Goal: Task Accomplishment & Management: Manage account settings

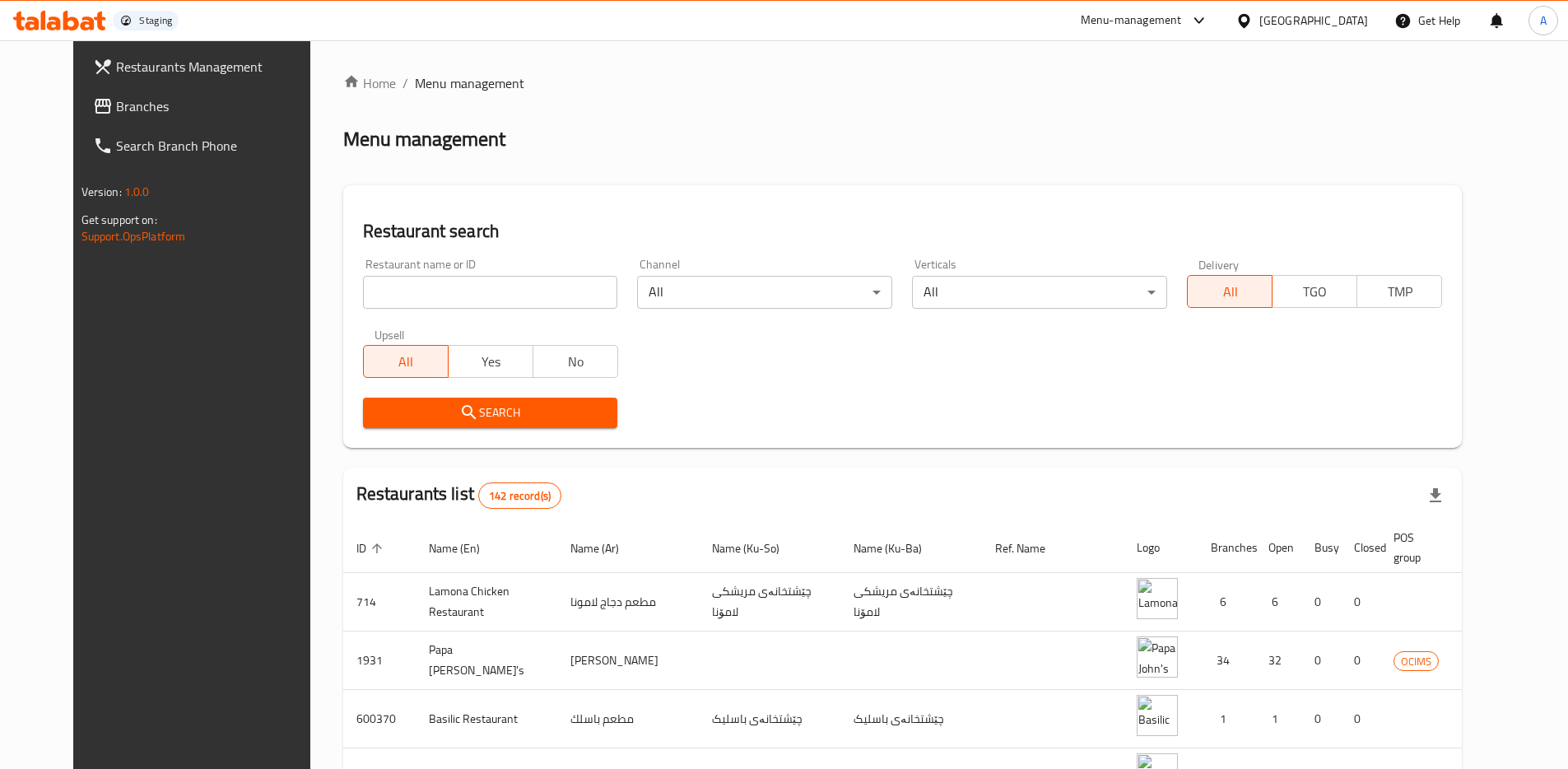
click at [1358, 28] on div "[GEOGRAPHIC_DATA]" at bounding box center [1313, 20] width 109 height 18
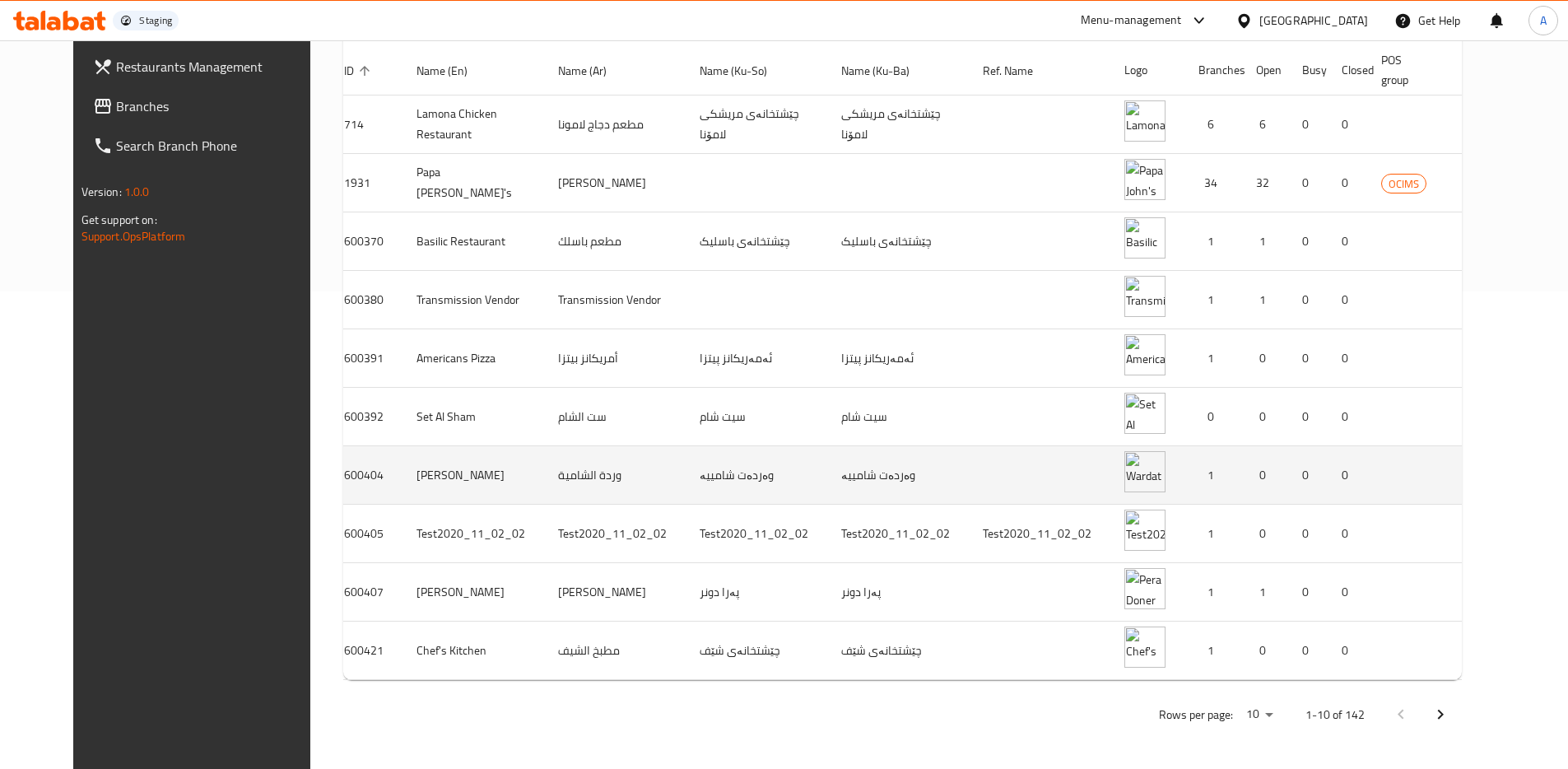
scroll to position [490, 0]
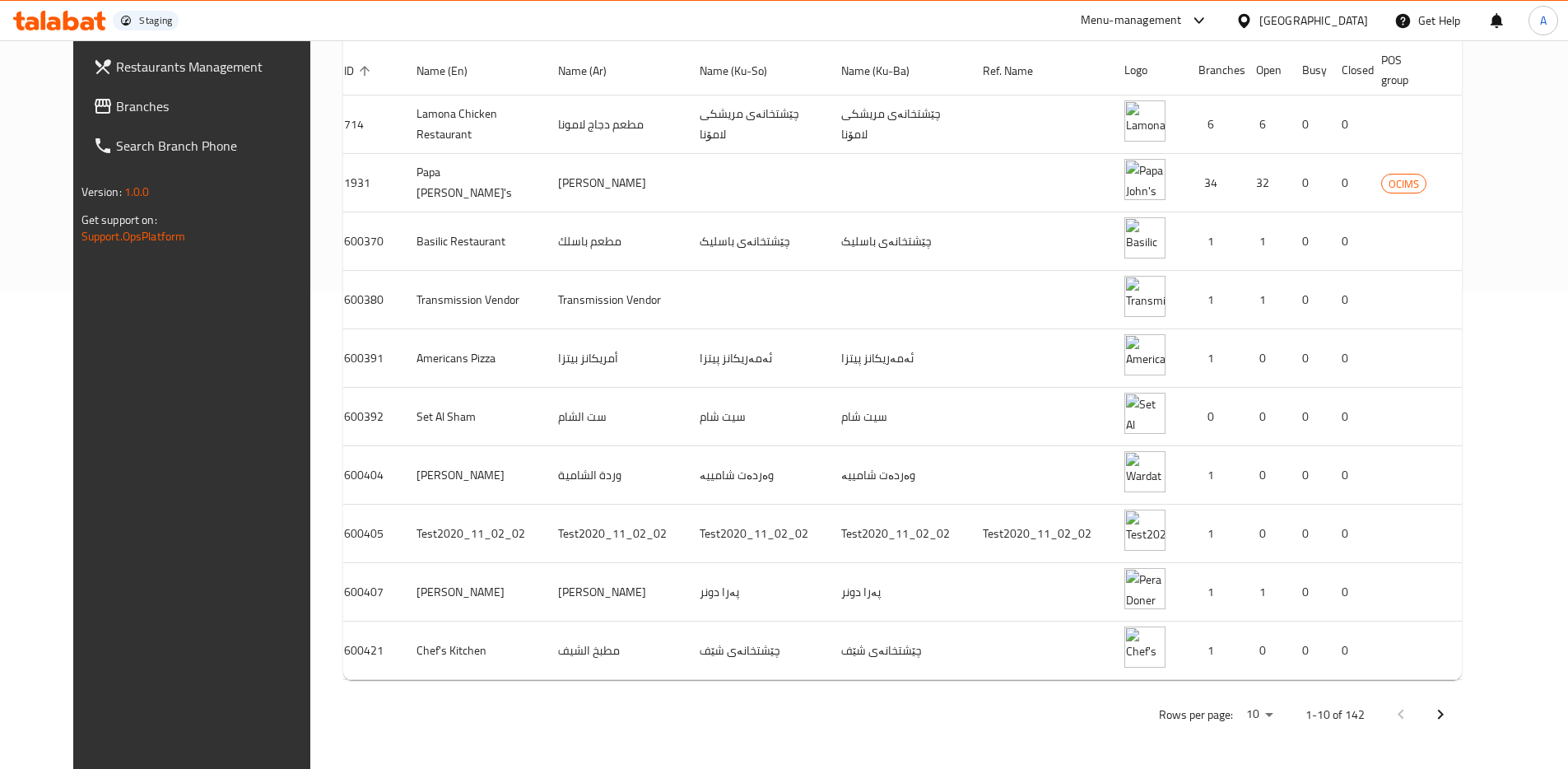
click at [1450, 709] on icon "Next page" at bounding box center [1440, 714] width 20 height 20
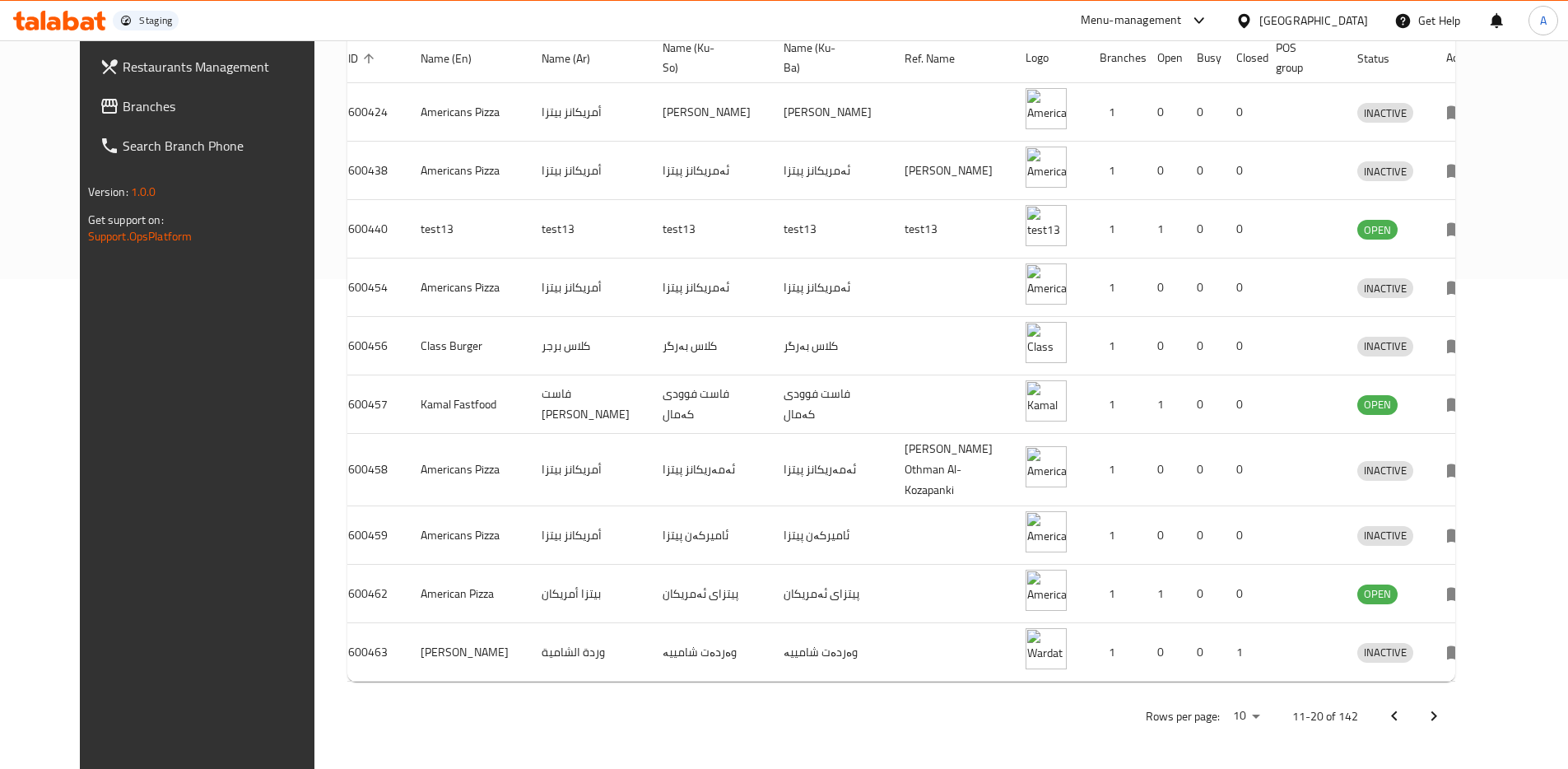
scroll to position [478, 0]
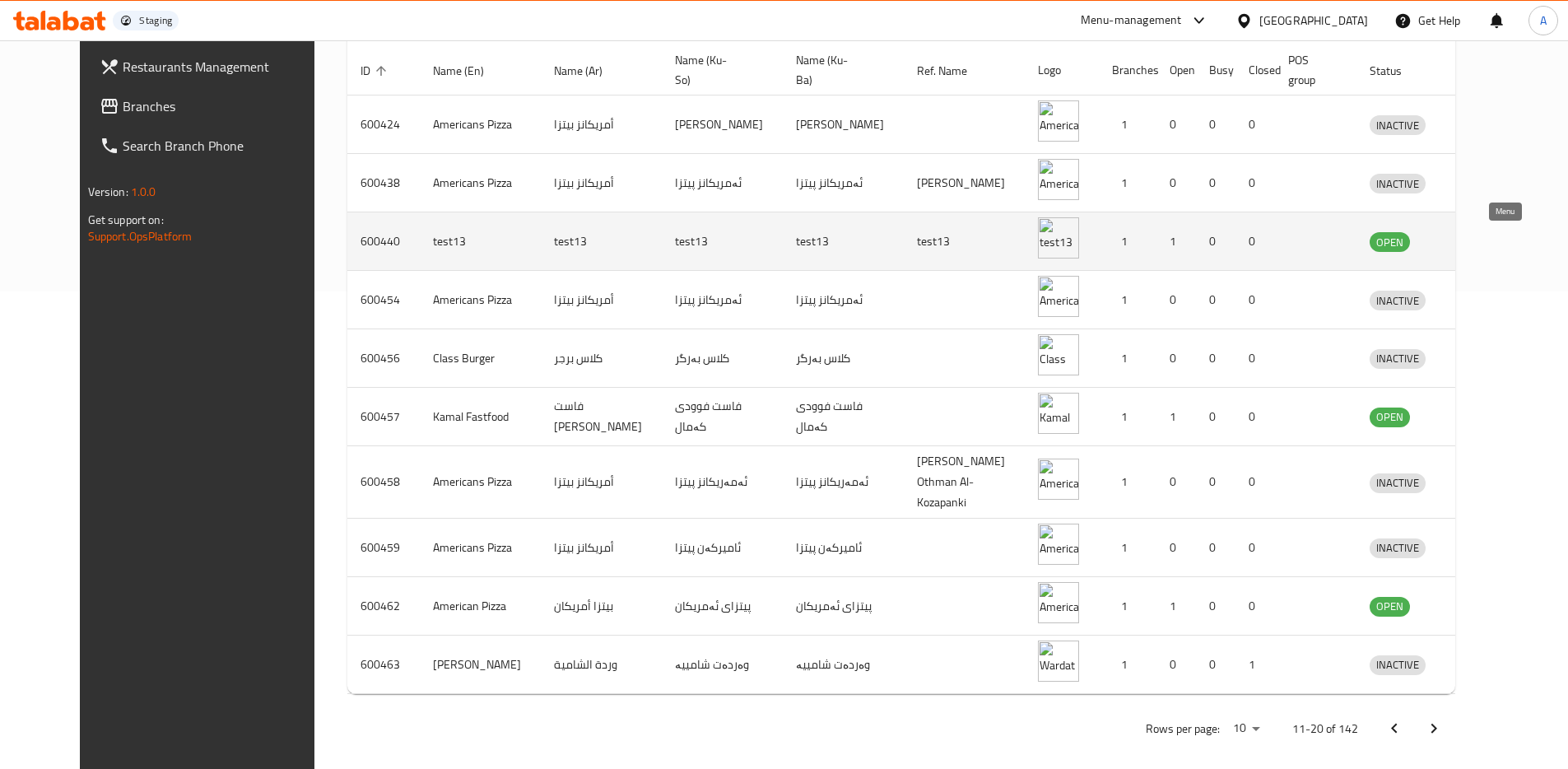
click at [1478, 237] on icon "enhanced table" at bounding box center [1468, 241] width 20 height 20
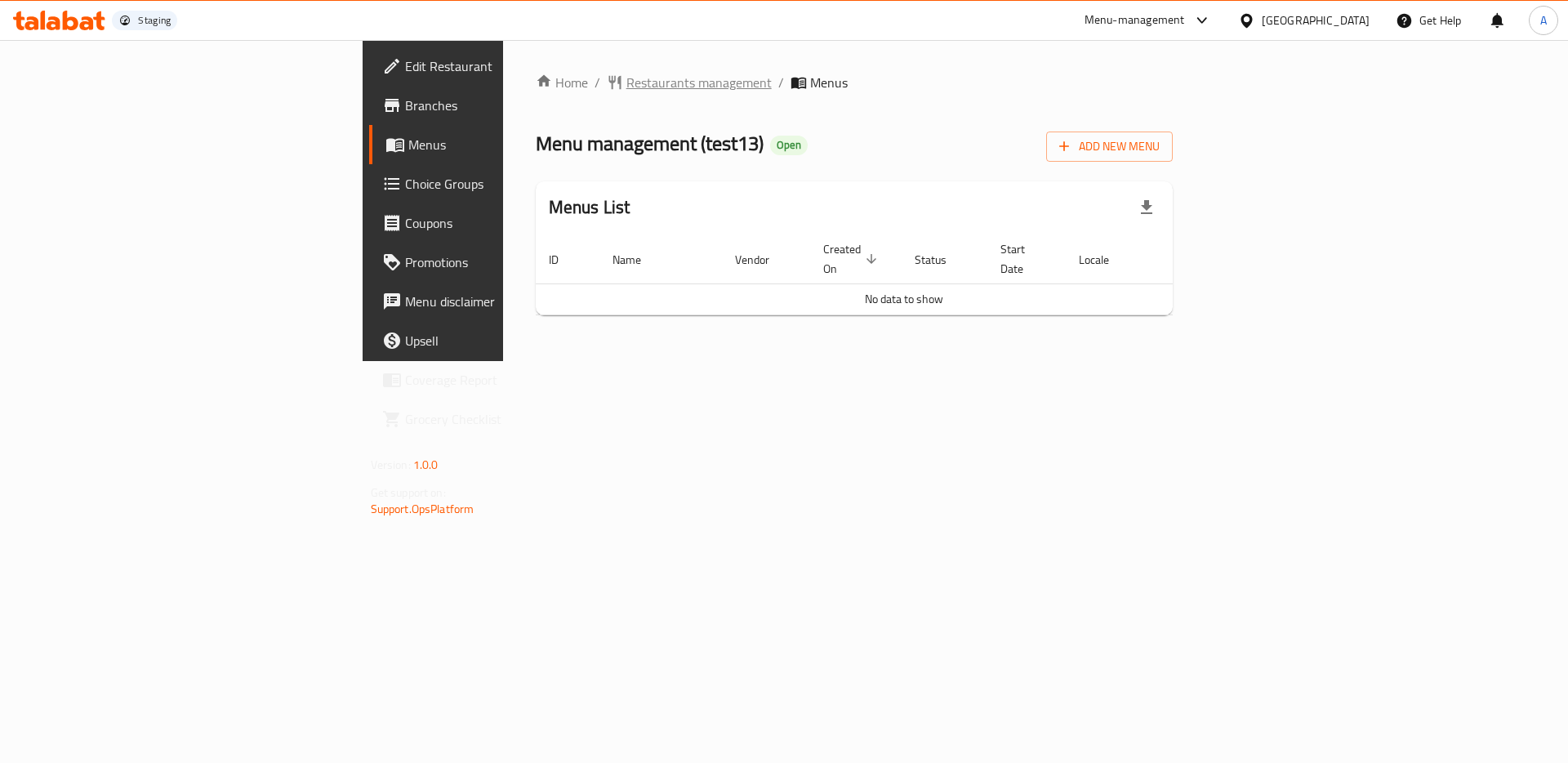
click at [626, 80] on span "Restaurants management" at bounding box center [699, 82] width 146 height 19
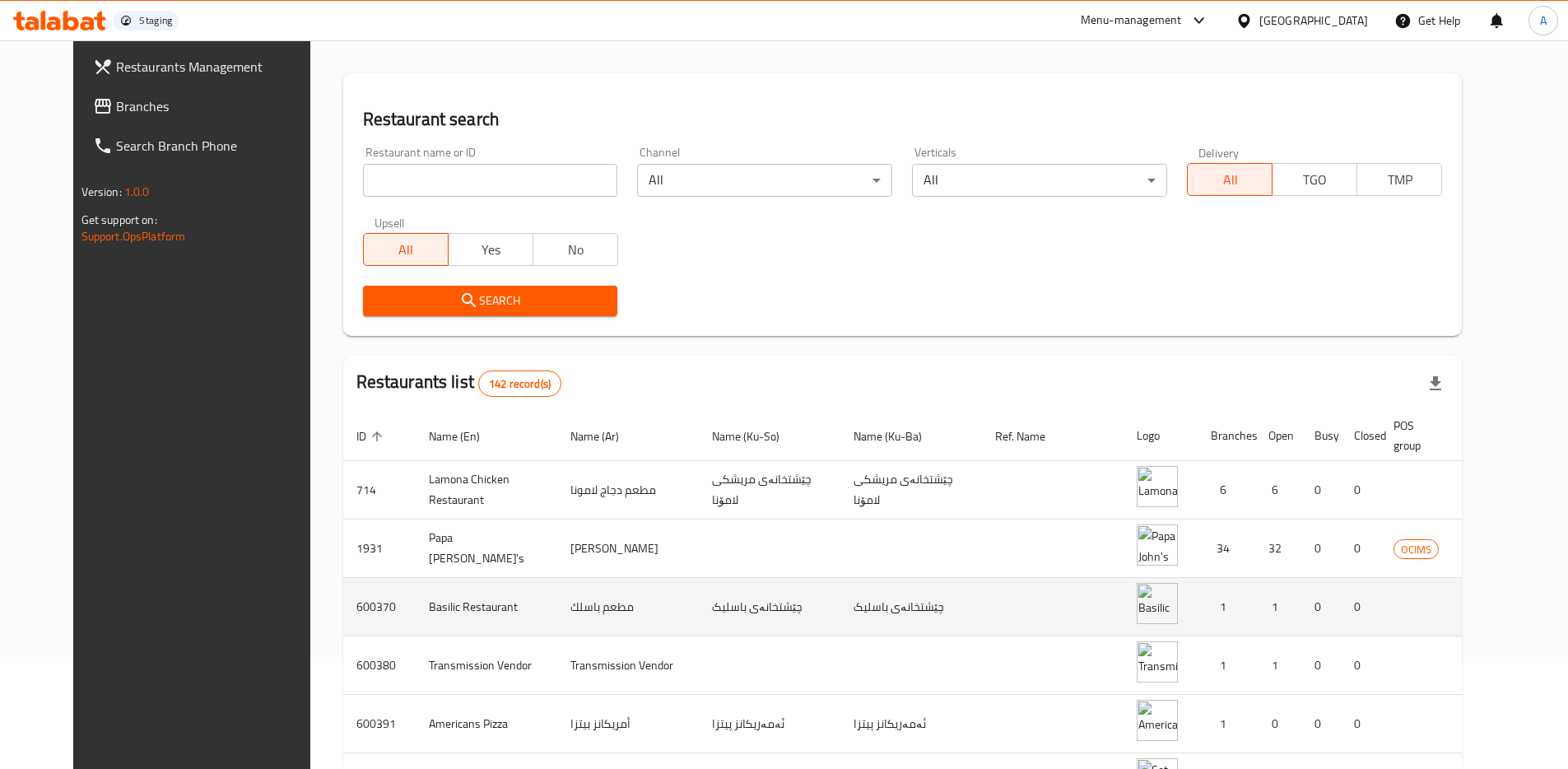
scroll to position [142, 0]
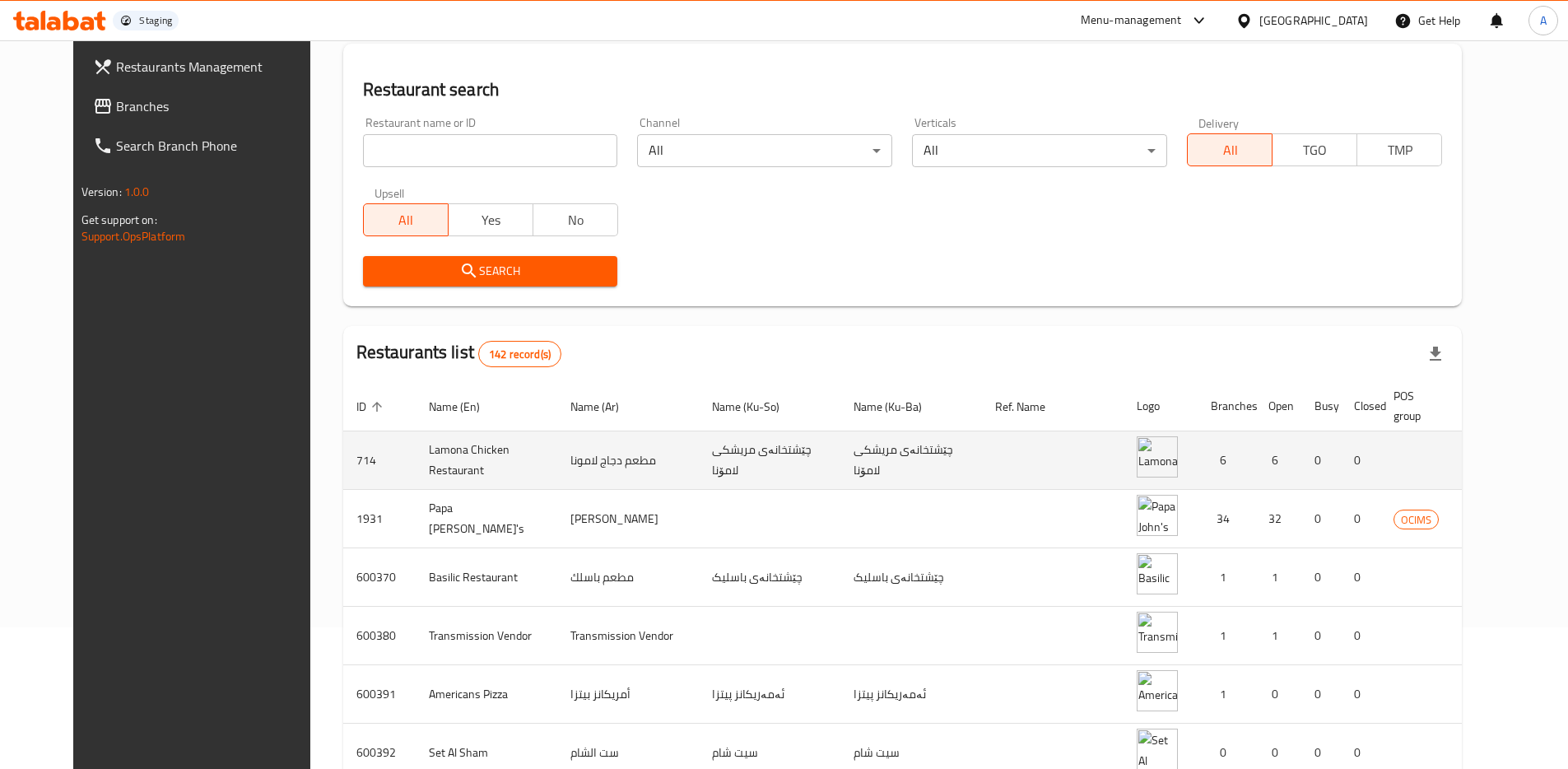
click at [1564, 466] on link "enhanced table" at bounding box center [1579, 460] width 31 height 20
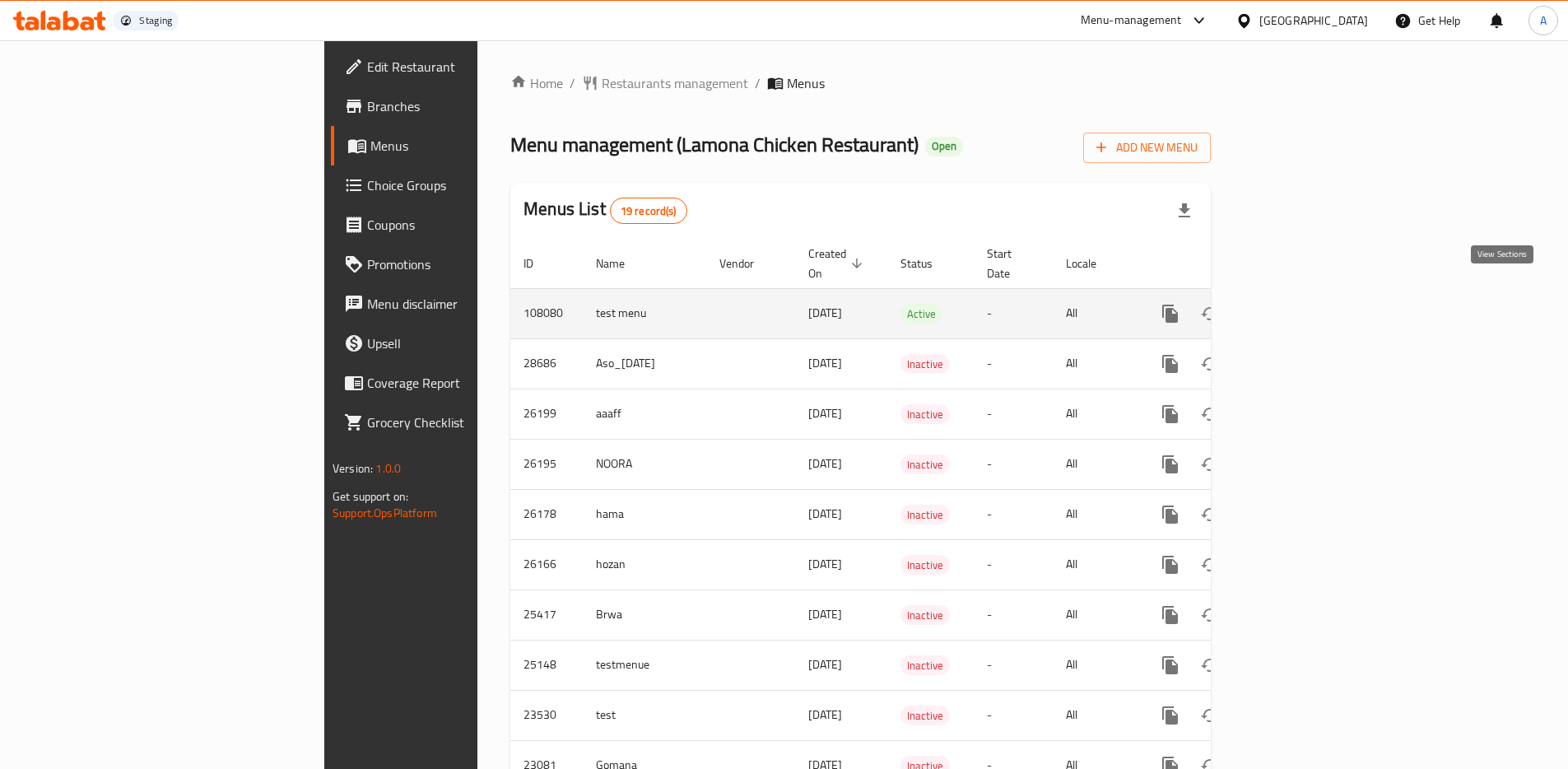
click at [1299, 304] on icon "enhanced table" at bounding box center [1289, 313] width 20 height 20
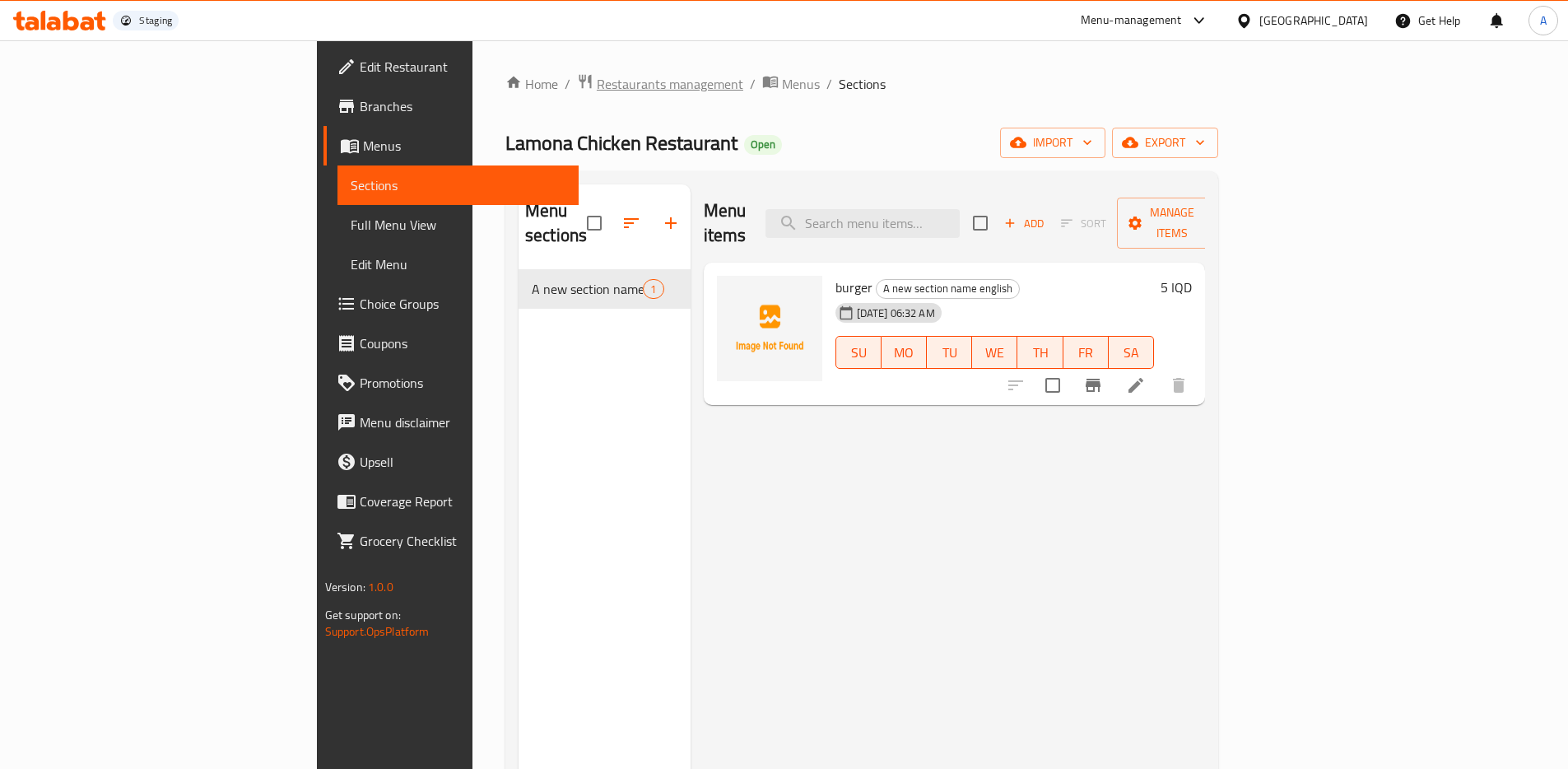
click at [596, 82] on span "Restaurants management" at bounding box center [669, 83] width 147 height 20
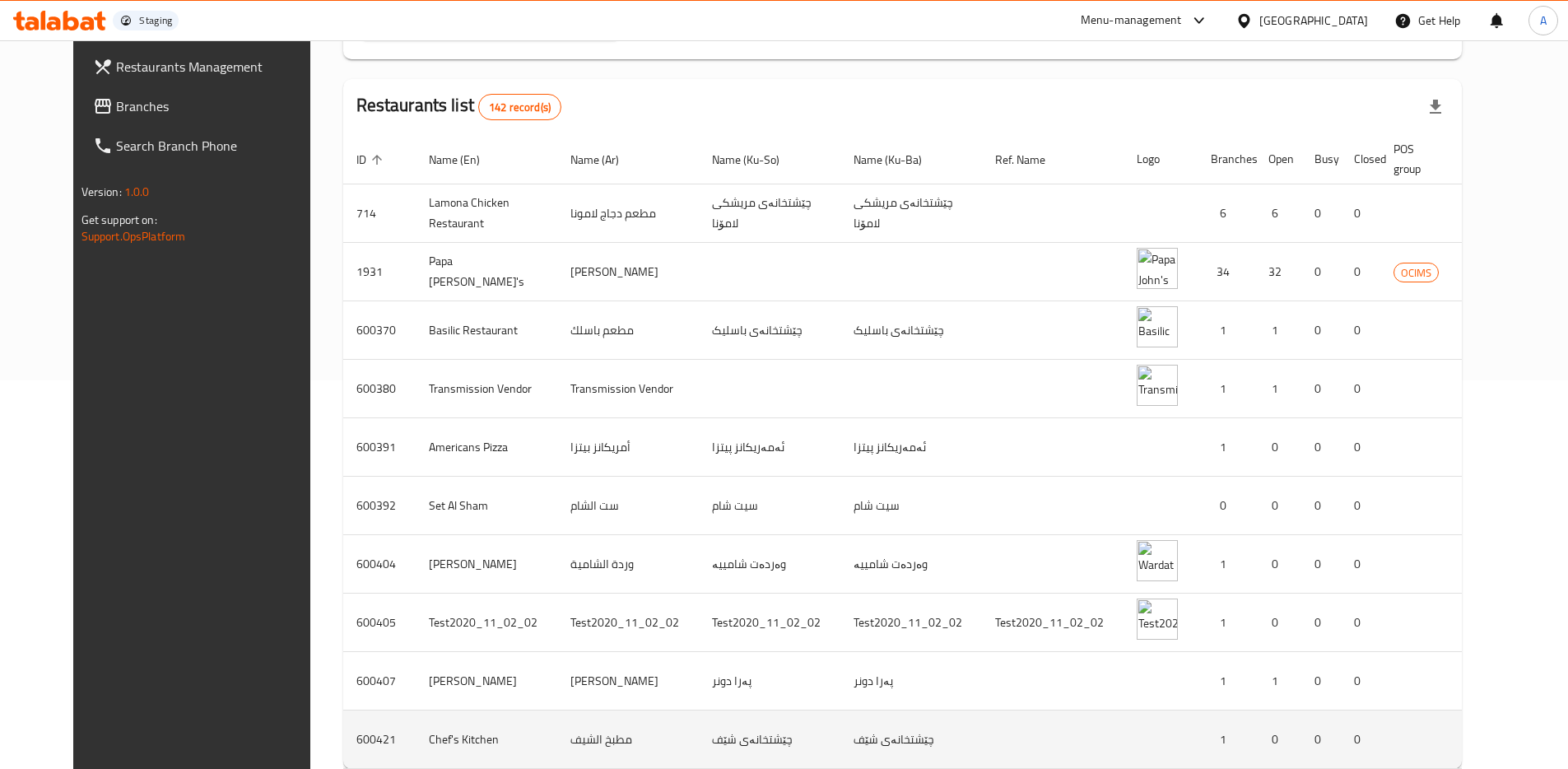
scroll to position [490, 0]
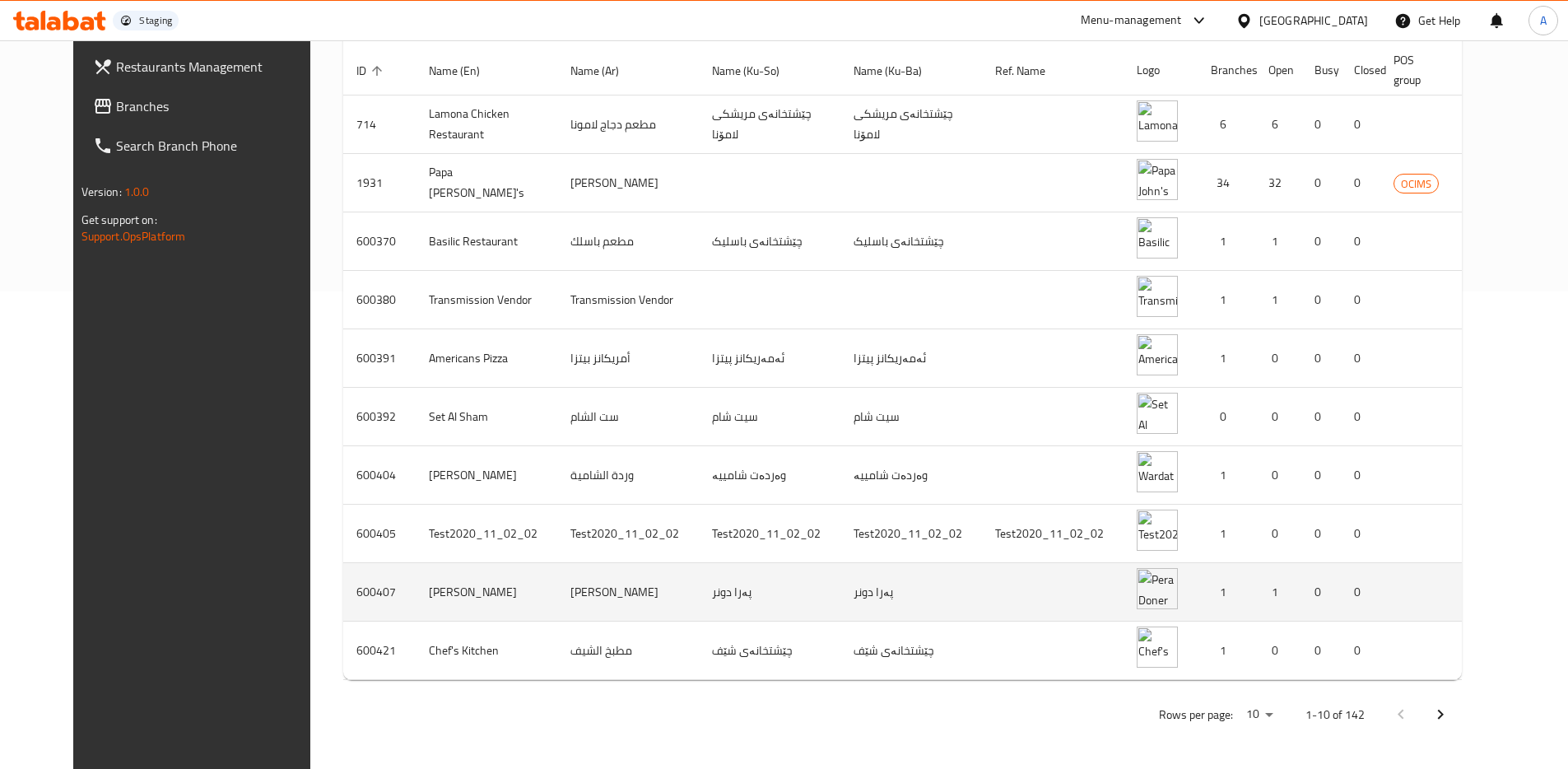
click at [1564, 587] on icon "enhanced table" at bounding box center [1573, 592] width 20 height 20
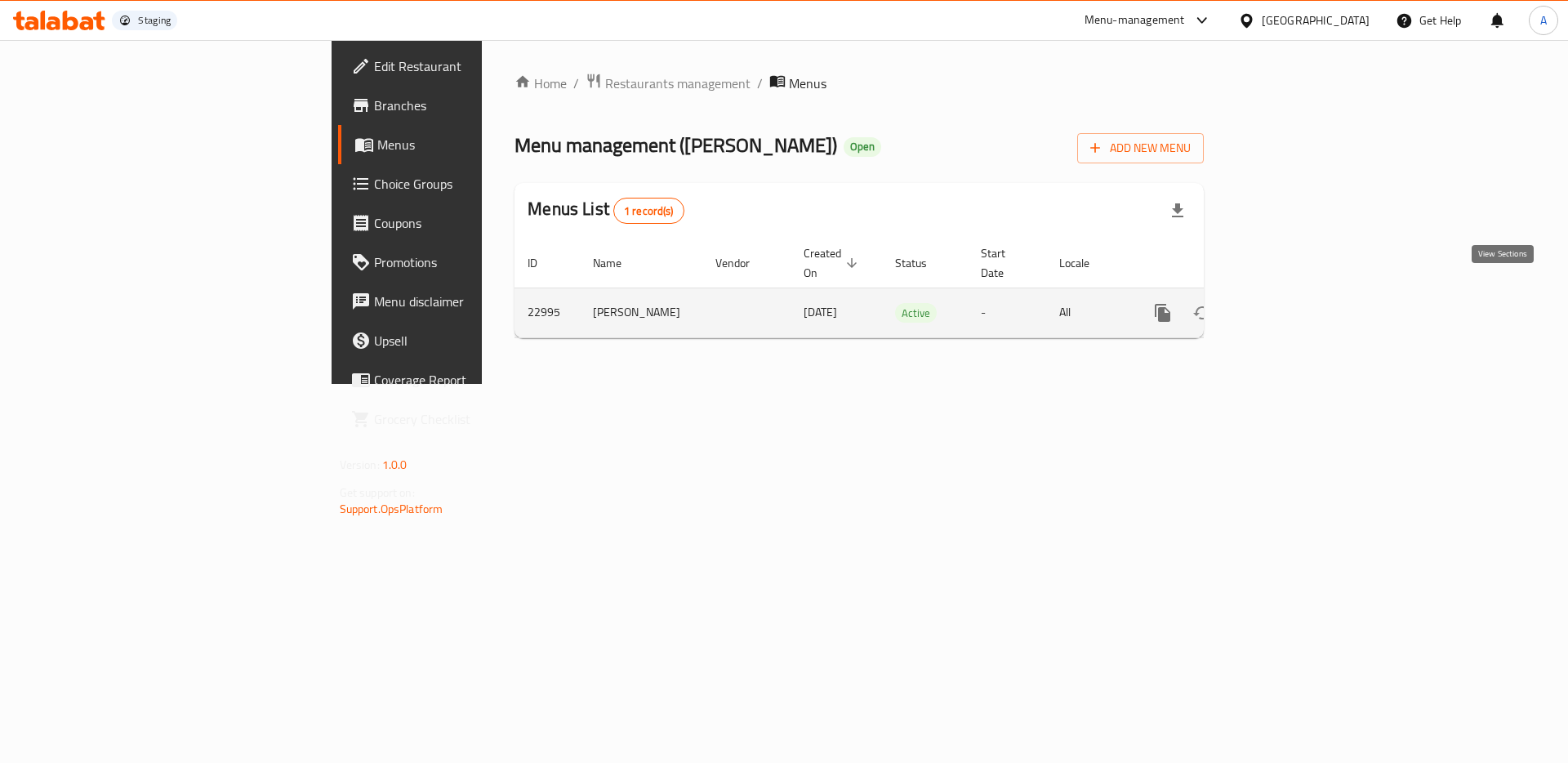
click at [1290, 303] on icon "enhanced table" at bounding box center [1279, 312] width 19 height 19
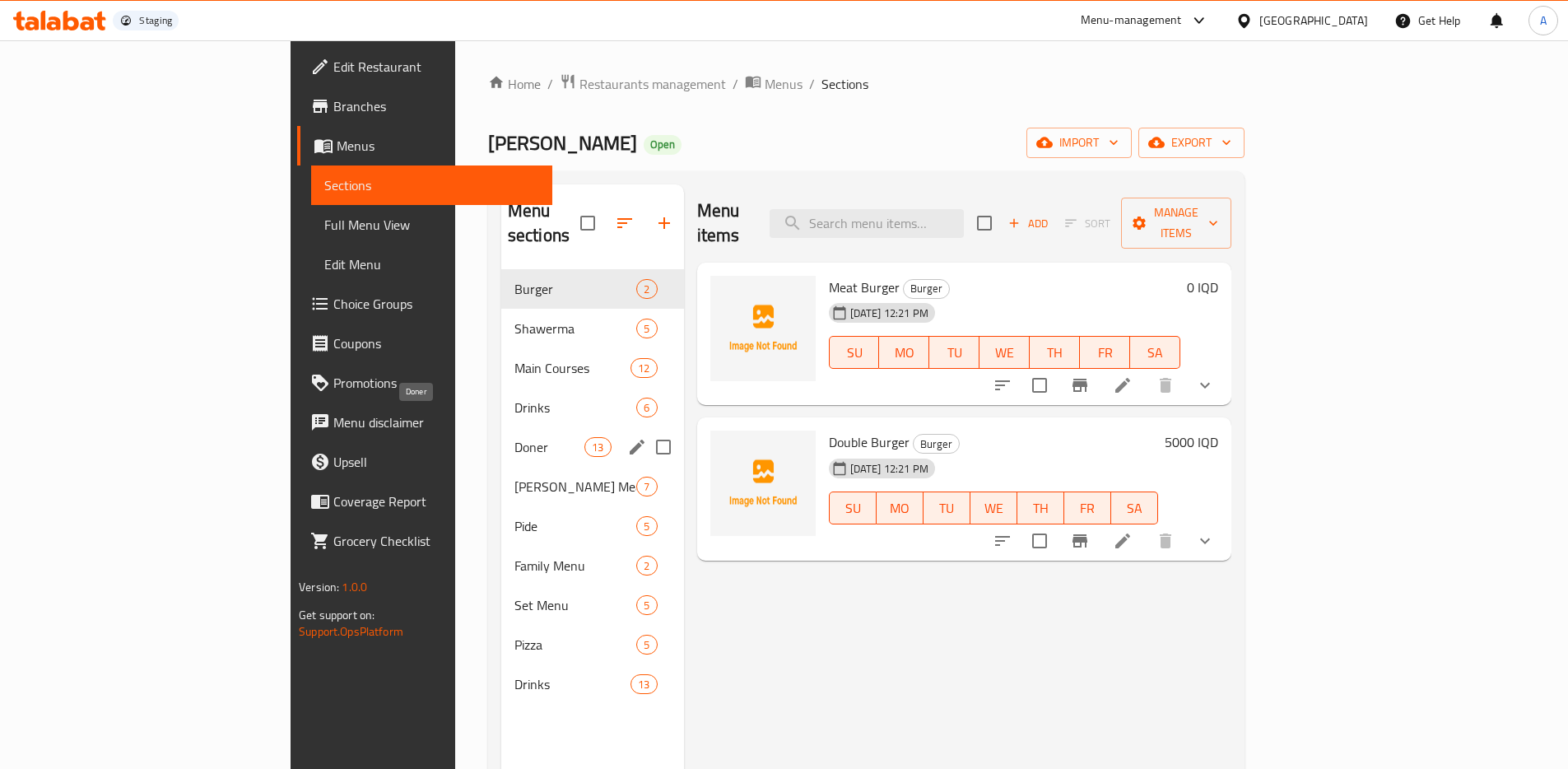
click at [514, 437] on span "Doner" at bounding box center [549, 446] width 70 height 20
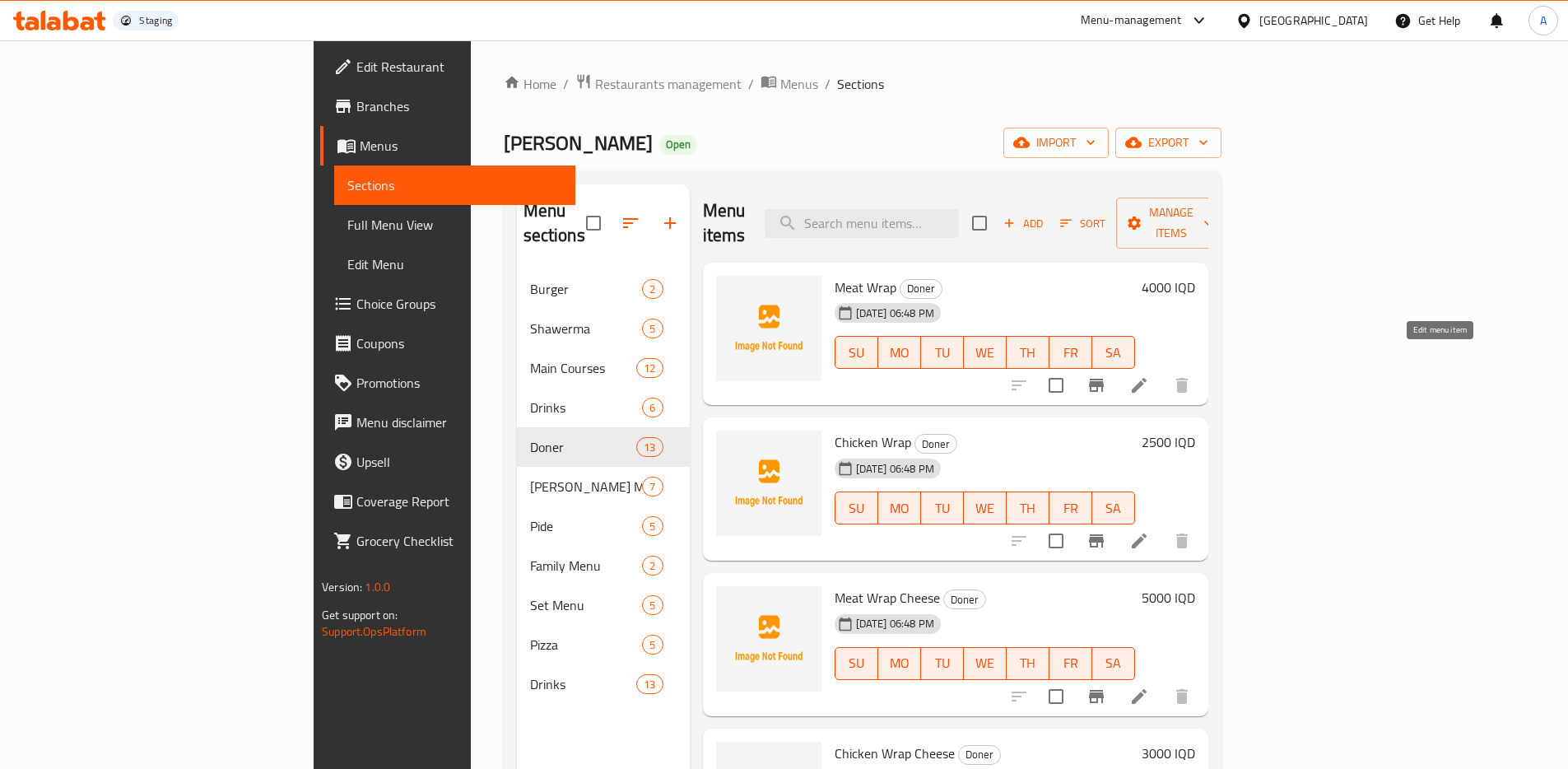
click at [1149, 375] on icon at bounding box center [1139, 384] width 20 height 20
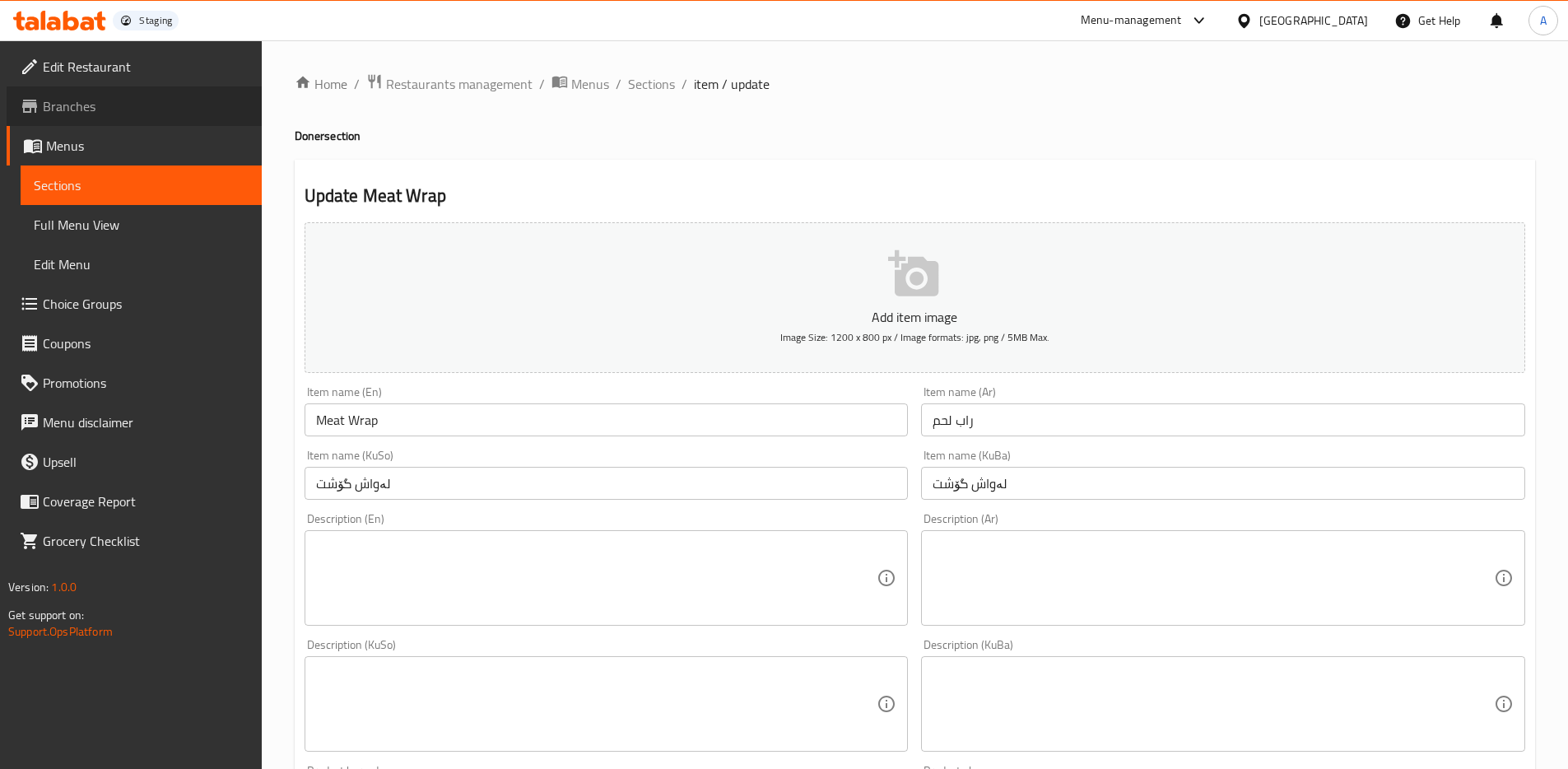
click at [70, 98] on span "Branches" at bounding box center [145, 106] width 206 height 20
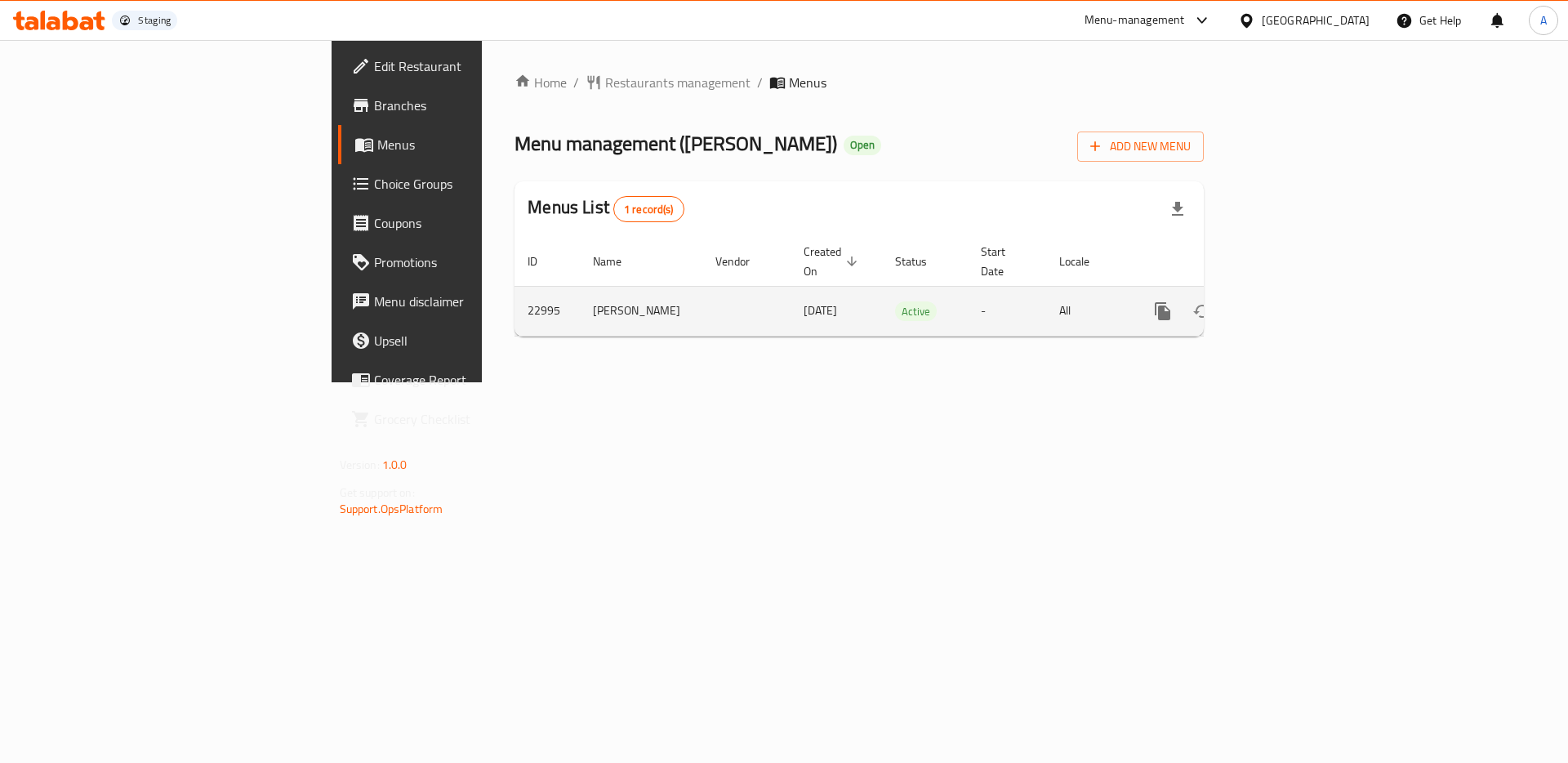
click at [514, 298] on td "22995" at bounding box center [547, 311] width 66 height 50
copy td "22995"
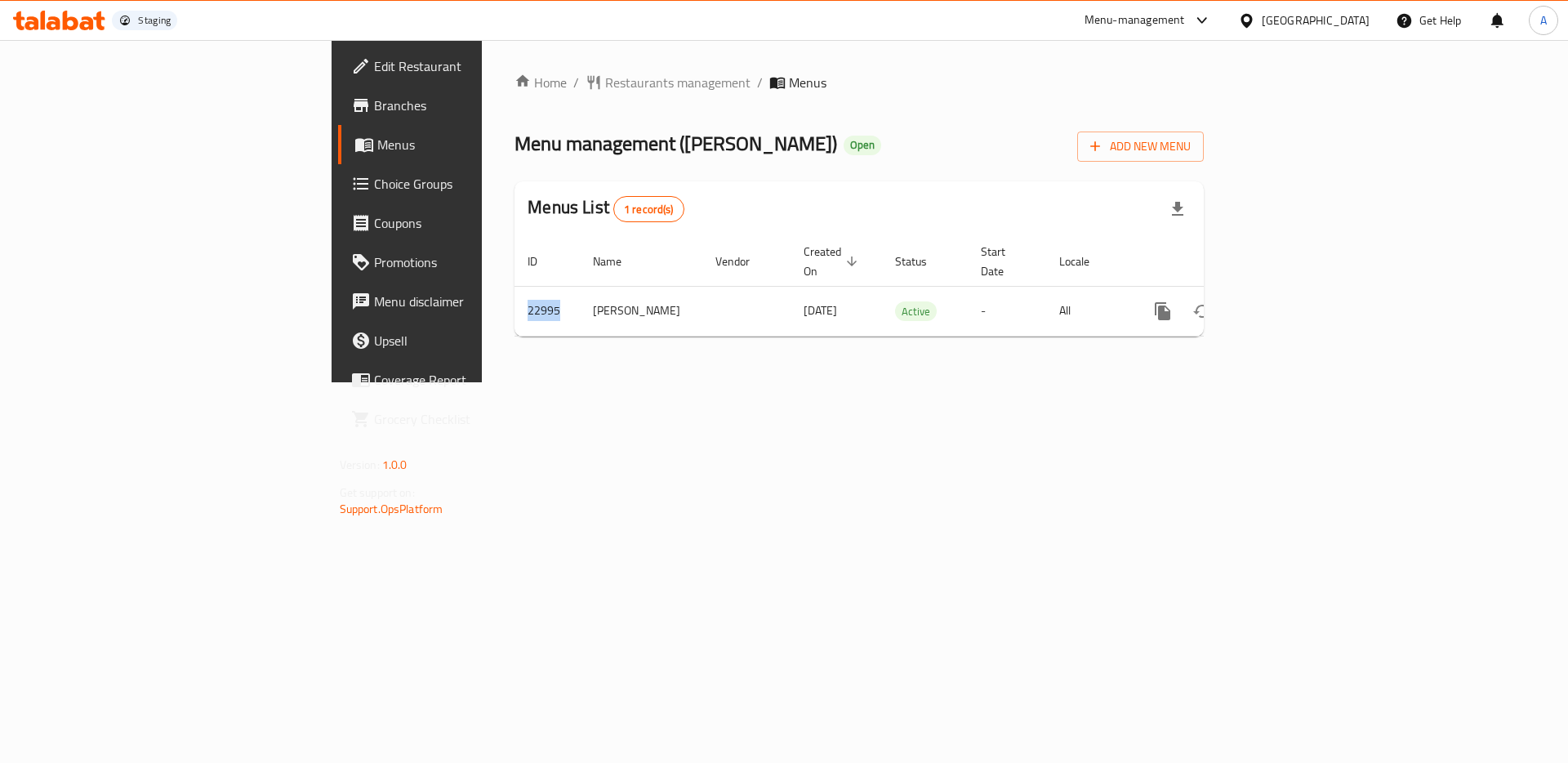
click at [377, 146] on span "Menus" at bounding box center [479, 144] width 204 height 19
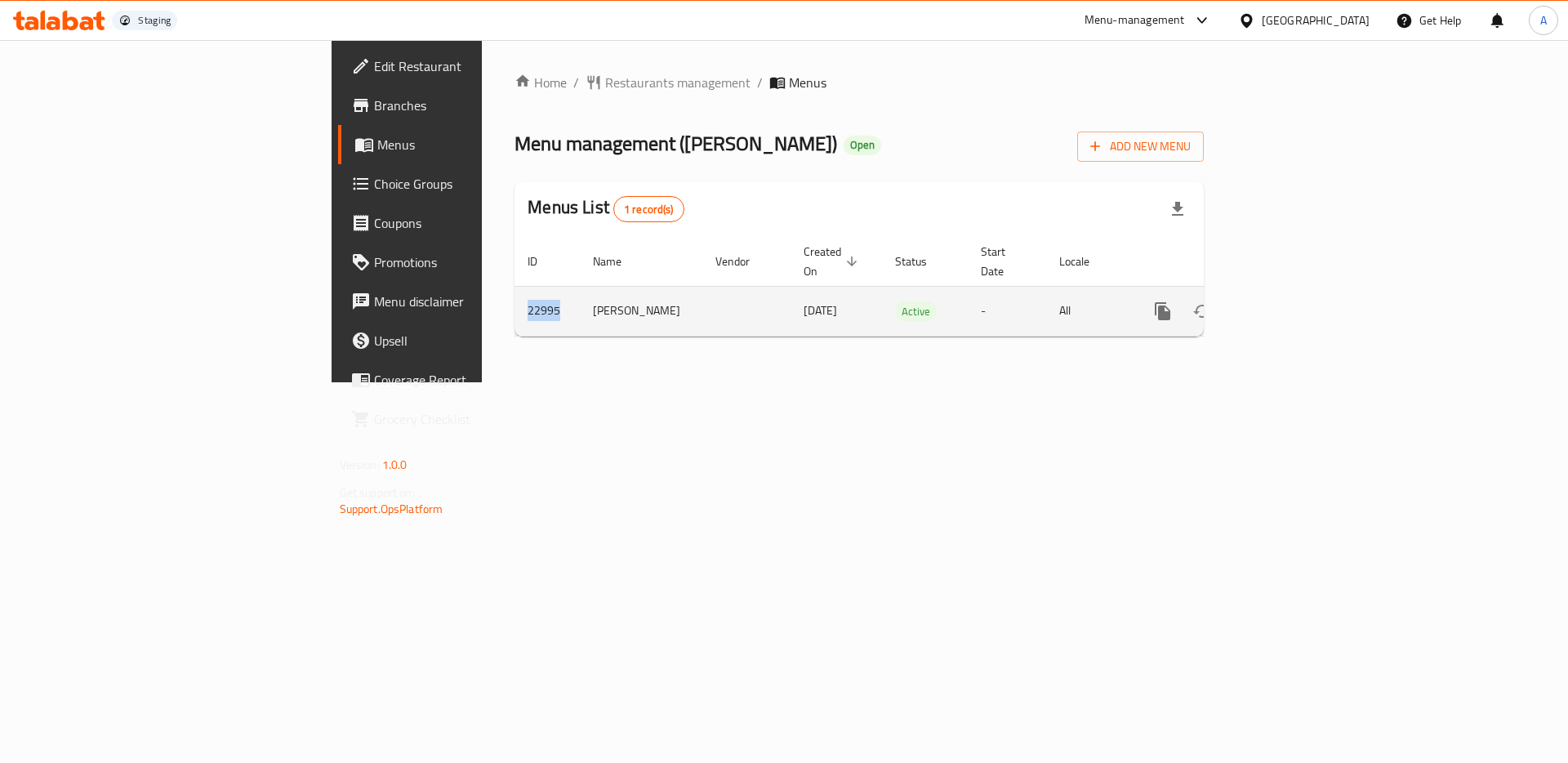
click at [1288, 304] on icon "enhanced table" at bounding box center [1279, 311] width 14 height 14
